Goal: Navigation & Orientation: Find specific page/section

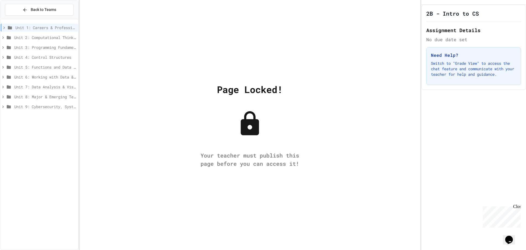
click at [327, 249] on div "Page Locked! Your teacher must publish this page before you can access it!" at bounding box center [250, 125] width 341 height 250
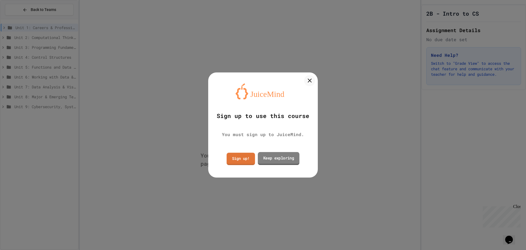
click at [272, 155] on link "Keep exploring" at bounding box center [279, 158] width 42 height 13
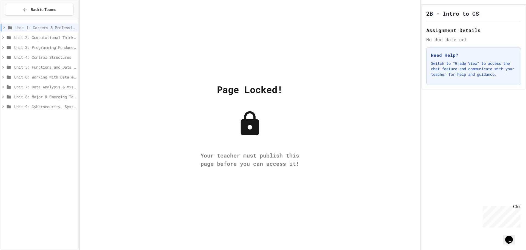
click at [53, 86] on span "Unit 7: Data Analysis & Visualization" at bounding box center [45, 87] width 62 height 6
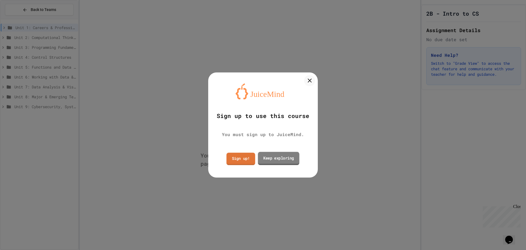
click at [244, 155] on link "Sign up!" at bounding box center [241, 158] width 29 height 12
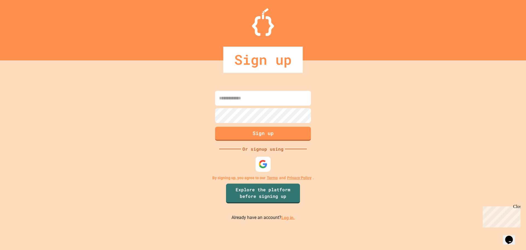
click at [264, 159] on img at bounding box center [263, 163] width 9 height 9
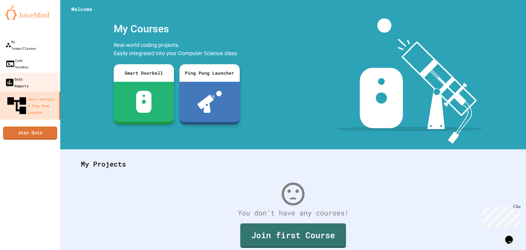
click at [21, 73] on link "Quiz Reports" at bounding box center [30, 82] width 62 height 19
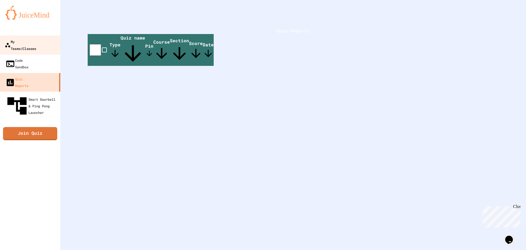
click at [35, 43] on div "My Teams/Classes" at bounding box center [21, 44] width 32 height 13
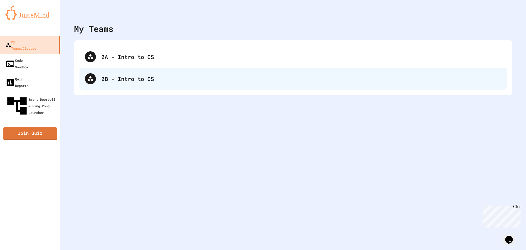
click at [132, 75] on div "2B - Intro to CS" at bounding box center [301, 79] width 400 height 8
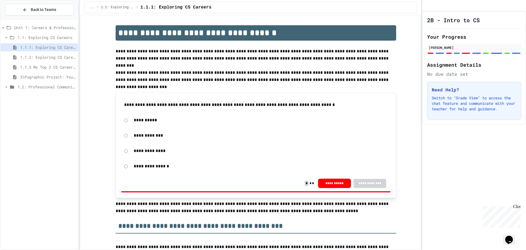
click at [52, 80] on div "Infographic Project: Your favorite CS" at bounding box center [40, 77] width 78 height 8
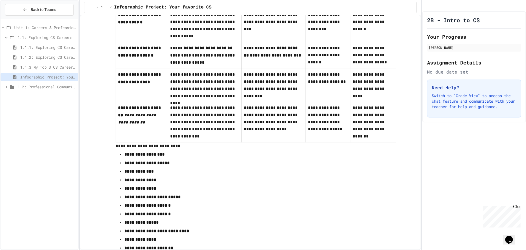
scroll to position [219, 0]
